Goal: Obtain resource: Download file/media

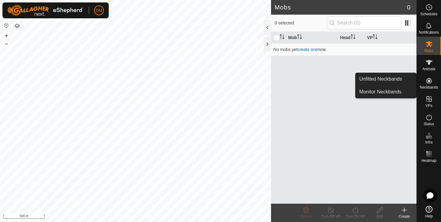
click at [429, 84] on icon at bounding box center [429, 81] width 6 height 6
click at [394, 79] on link "Unfitted Neckbands" at bounding box center [385, 79] width 61 height 12
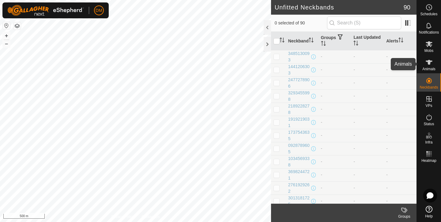
click at [429, 65] on icon at bounding box center [428, 62] width 7 height 7
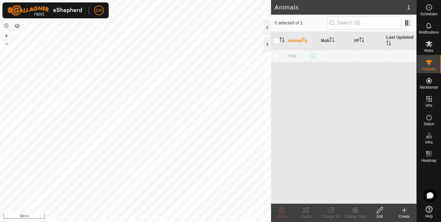
click at [403, 211] on icon at bounding box center [404, 211] width 4 height 0
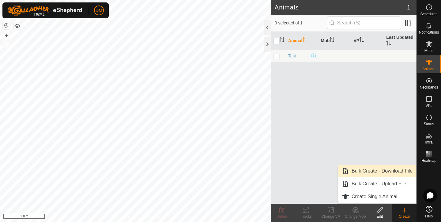
click at [376, 171] on link "Bulk Create - Download File" at bounding box center [377, 171] width 78 height 12
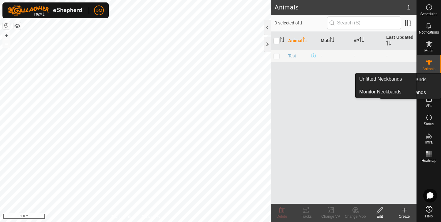
click at [426, 83] on icon at bounding box center [428, 80] width 7 height 7
click at [379, 79] on link "Unfitted Neckbands" at bounding box center [385, 79] width 61 height 12
